Goal: Transaction & Acquisition: Purchase product/service

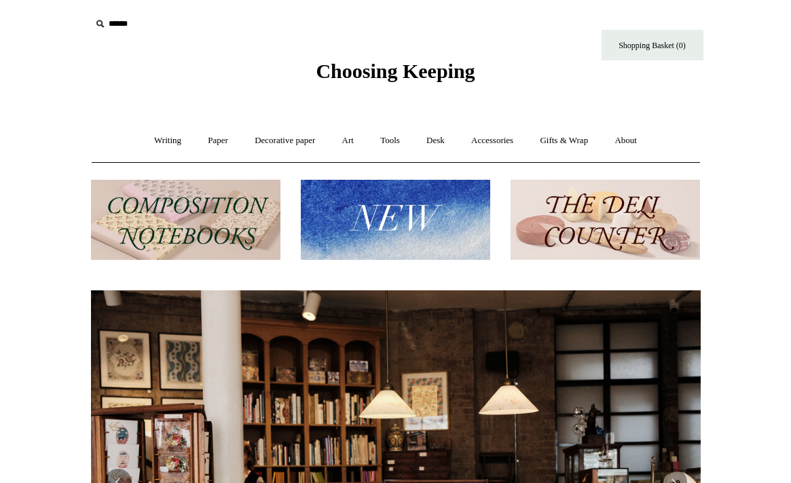
click at [378, 229] on img at bounding box center [395, 220] width 189 height 81
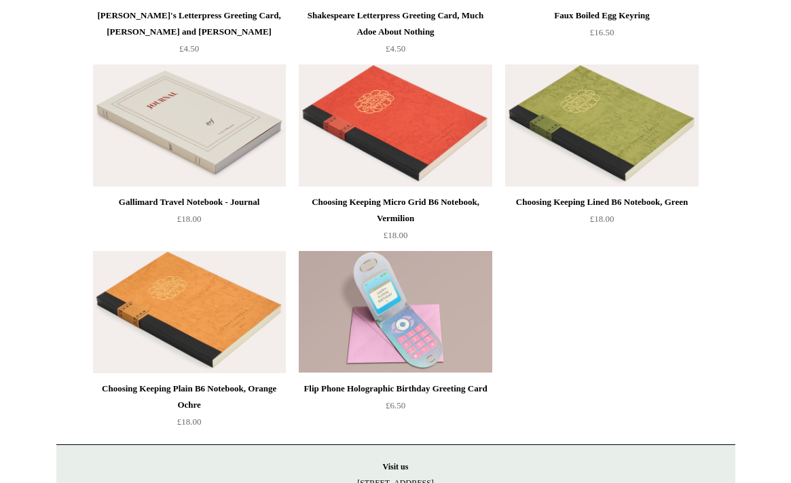
scroll to position [3100, 0]
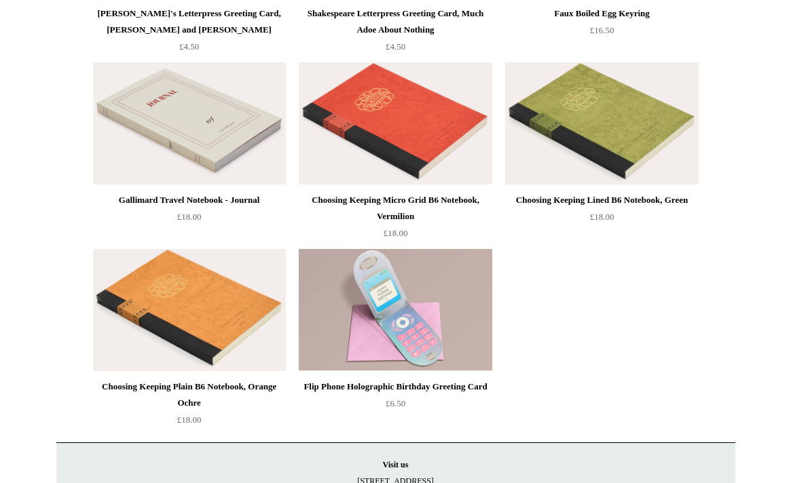
click at [217, 124] on img at bounding box center [189, 123] width 193 height 122
